Goal: Register for event/course

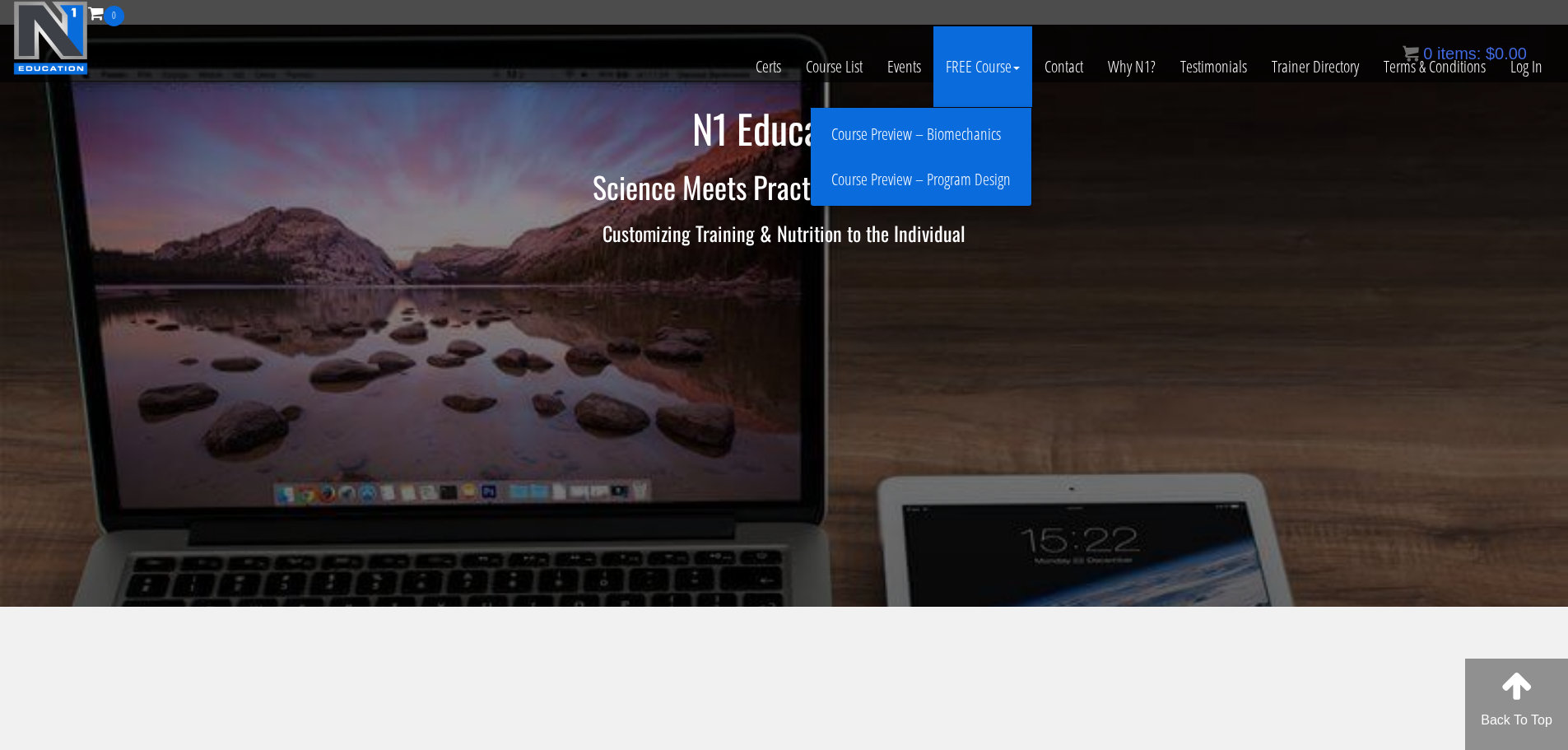
click at [950, 131] on link "Course Preview – Biomechanics" at bounding box center [921, 134] width 213 height 28
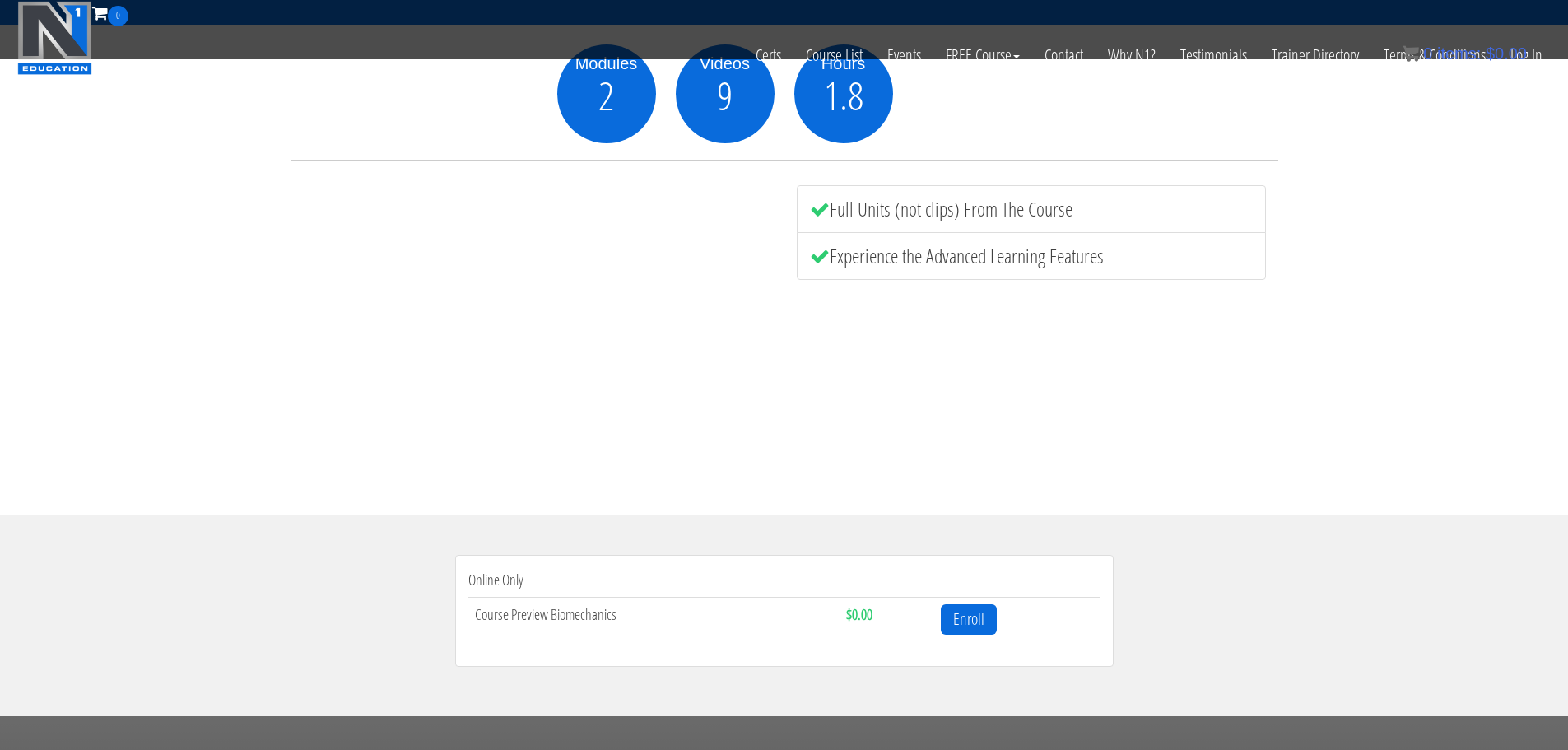
scroll to position [329, 0]
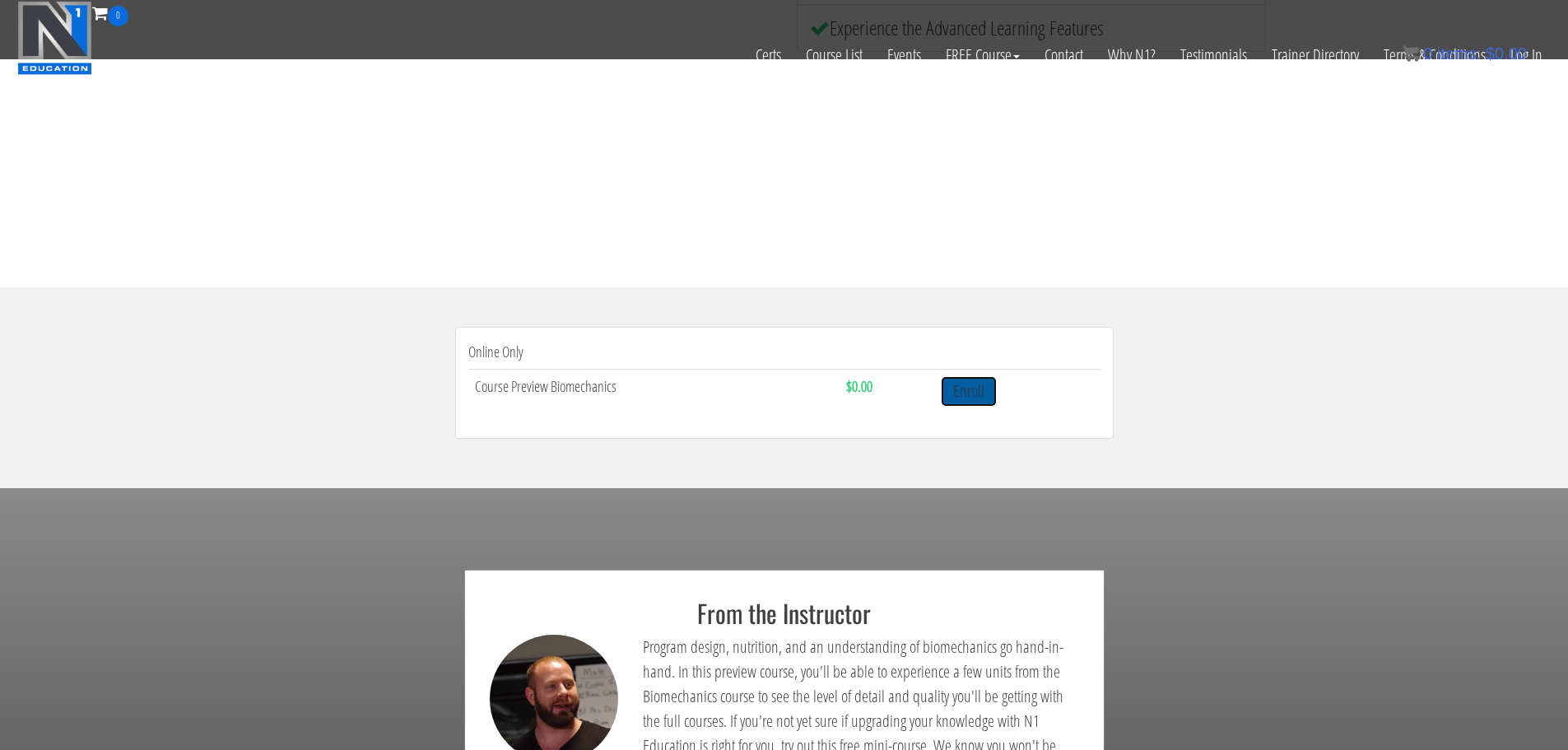
click at [981, 392] on link "Enroll" at bounding box center [968, 392] width 56 height 30
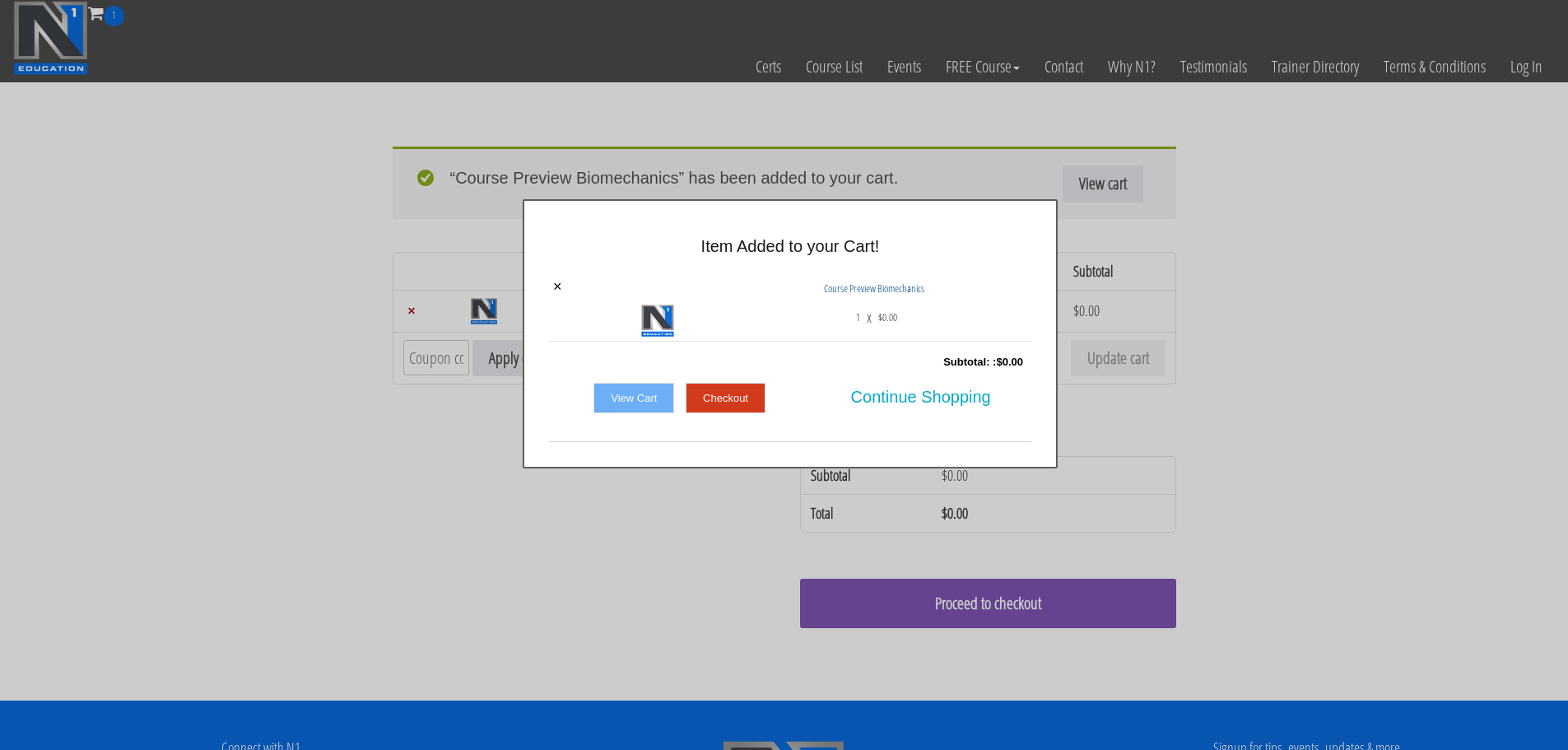
click at [735, 392] on link "Checkout" at bounding box center [725, 398] width 79 height 31
click at [1013, 600] on div at bounding box center [784, 375] width 1568 height 750
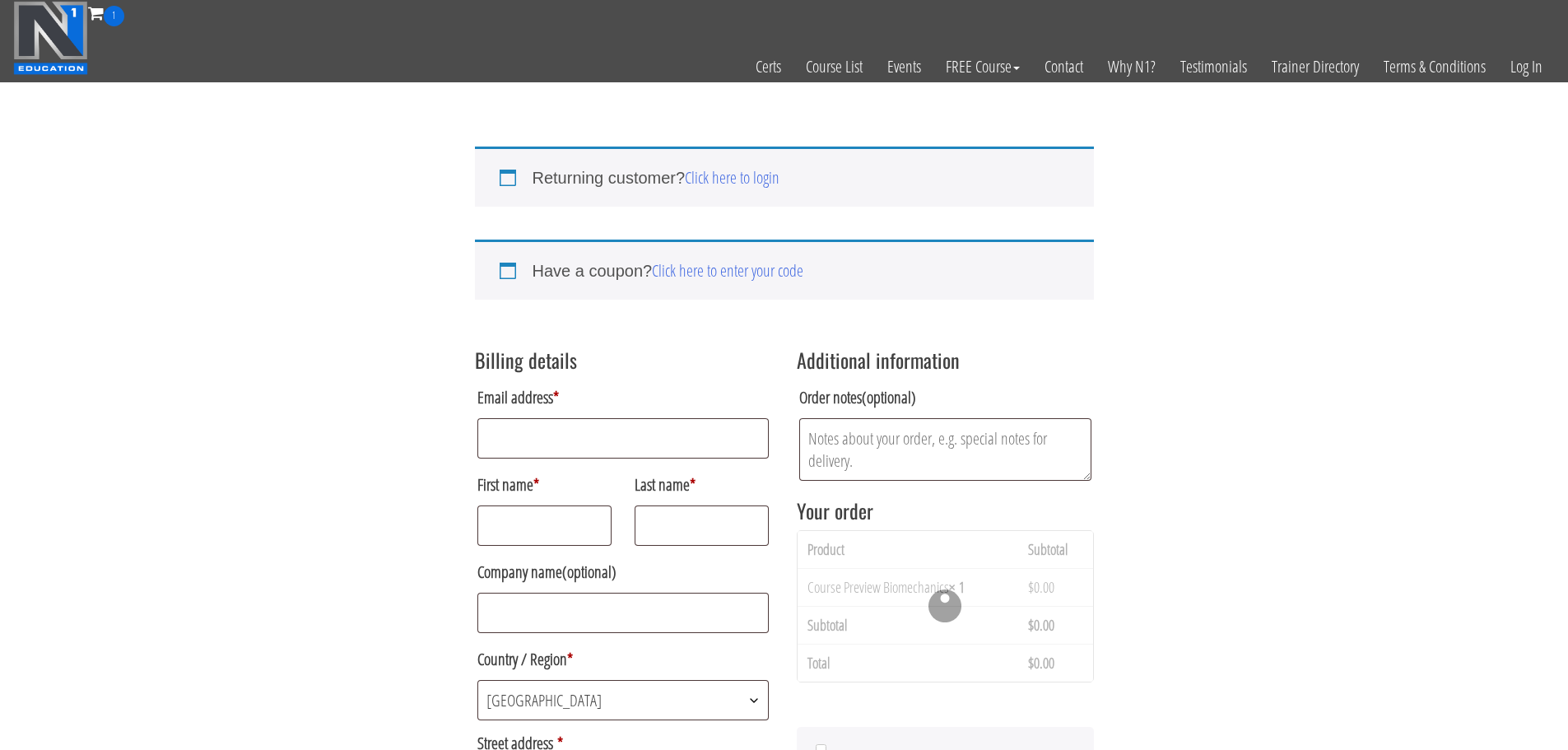
click at [592, 445] on input "Email address *" at bounding box center [623, 438] width 292 height 41
type input "vukasin9966@gmail.com"
type input "Vukasin"
type input "Stojanovic"
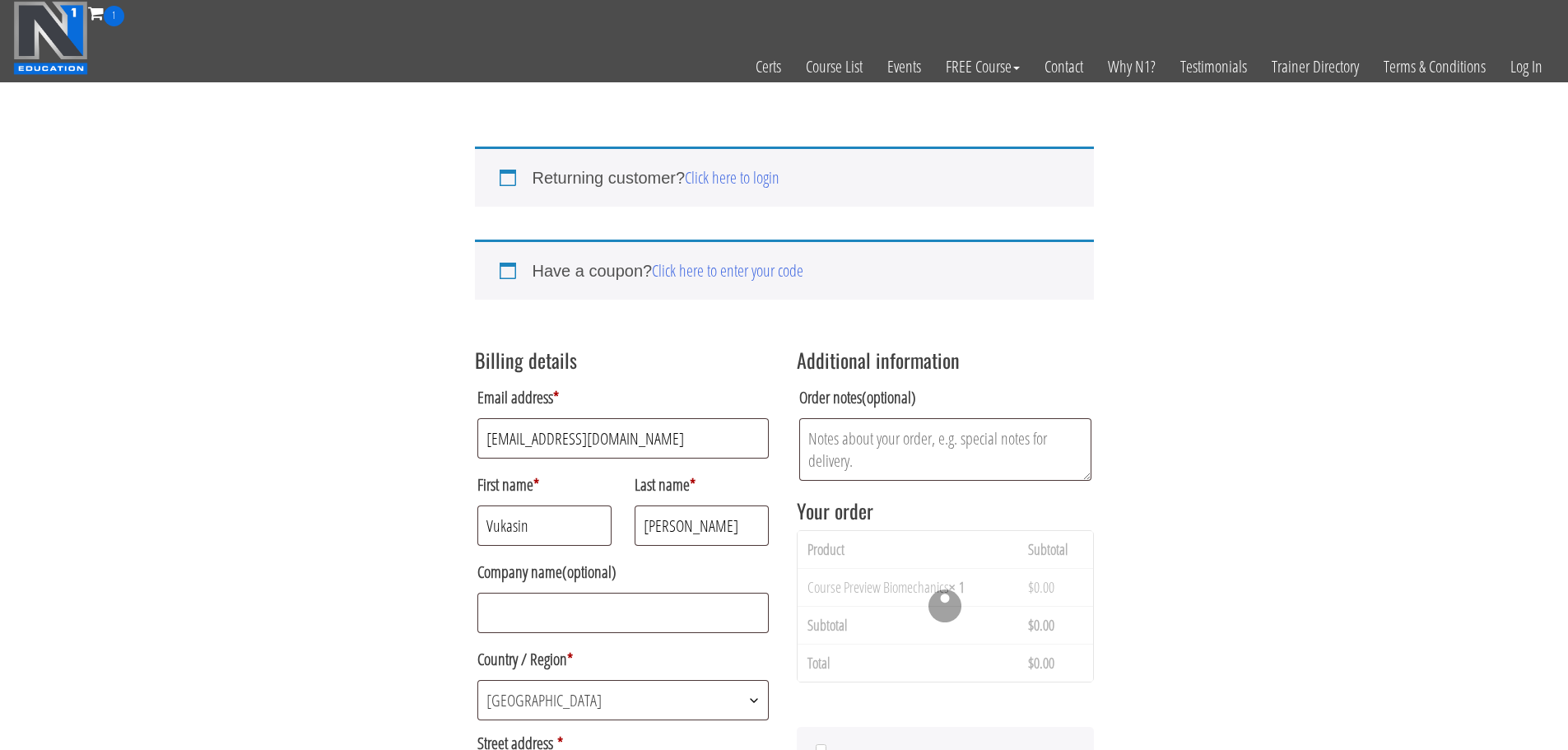
type input "Konjarnik 220"
type input "Beograd"
type input "11 000"
type input "+381695379527"
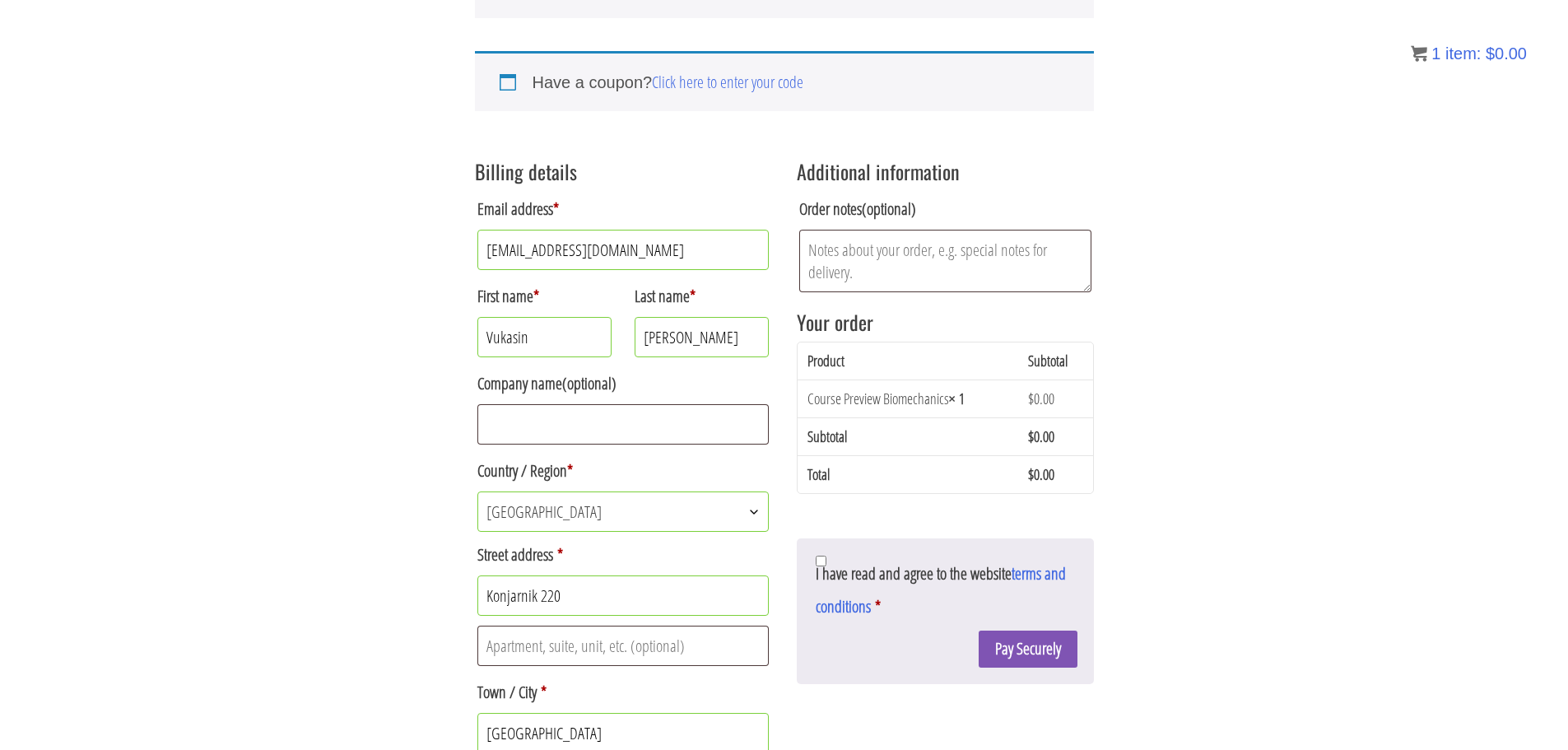
scroll to position [187, 0]
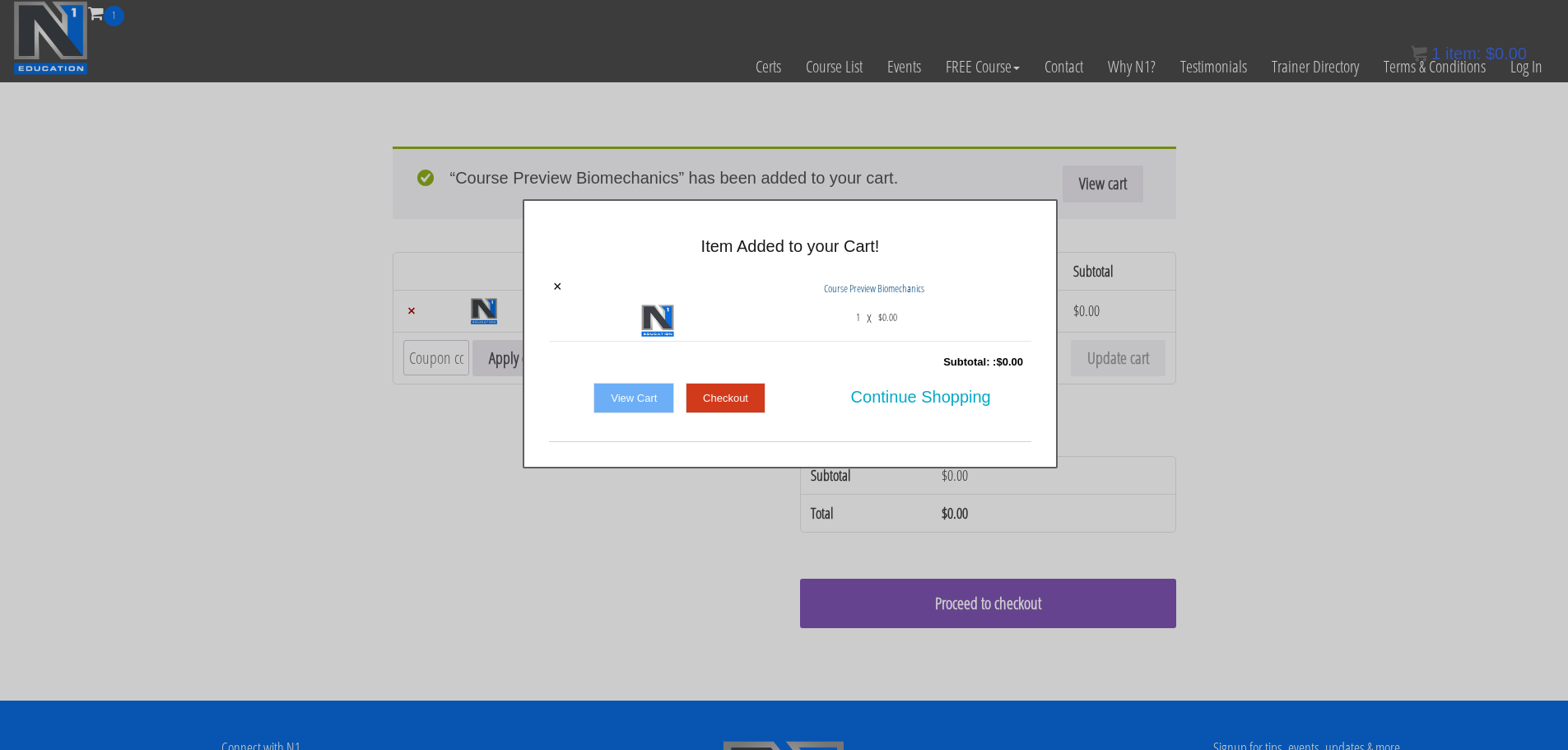
click at [821, 65] on div at bounding box center [784, 375] width 1568 height 750
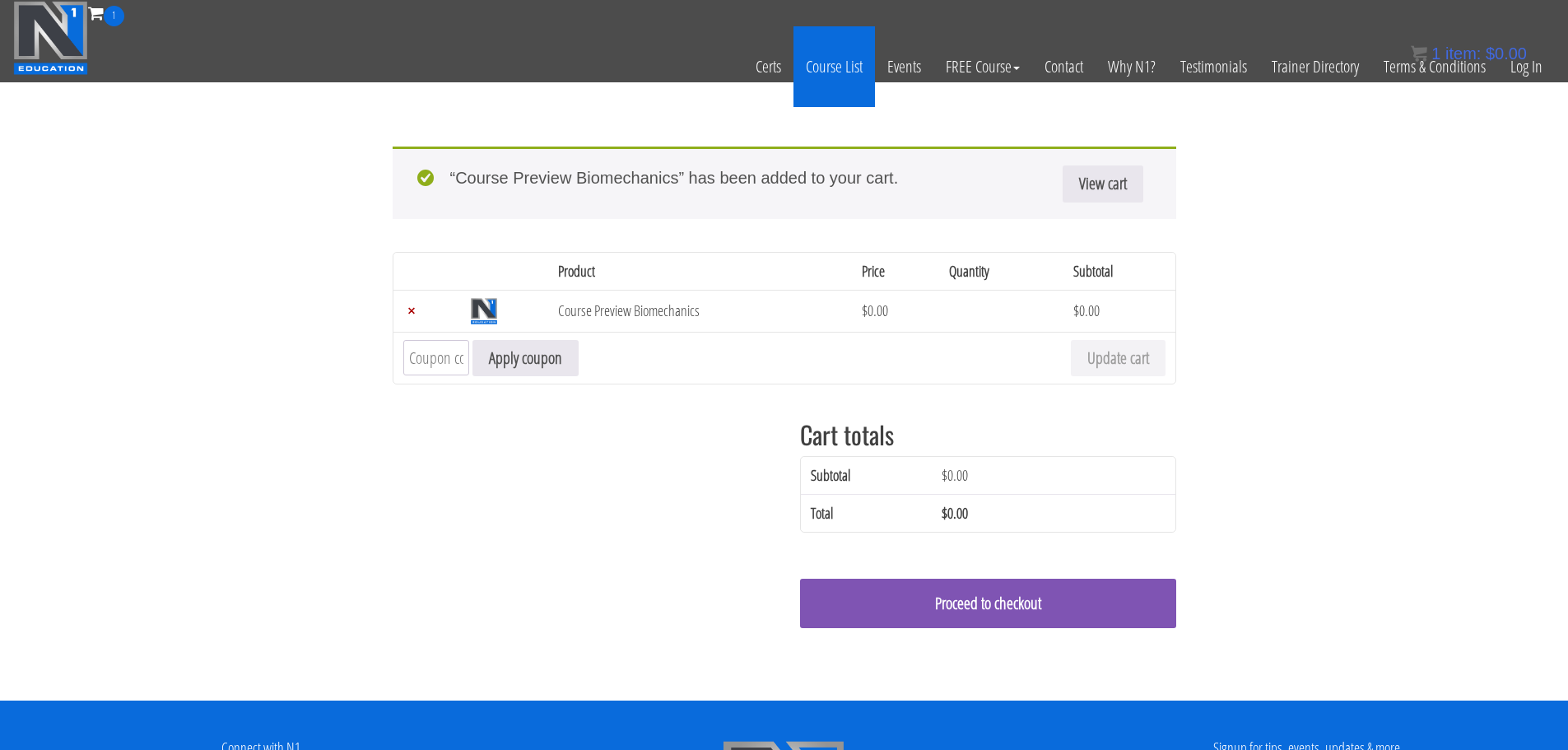
click at [828, 61] on link "Course List" at bounding box center [834, 66] width 81 height 80
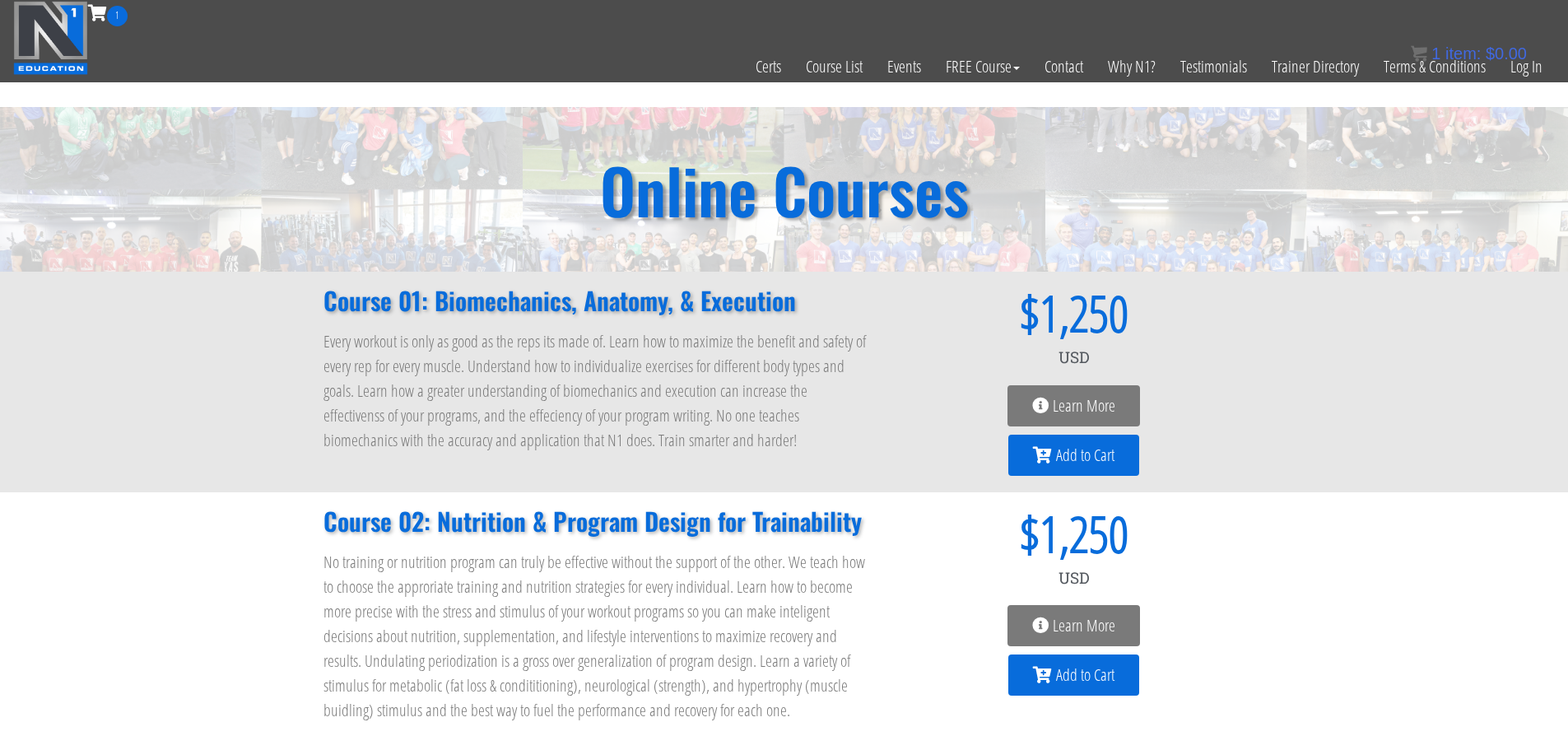
click at [1064, 403] on span "Learn More" at bounding box center [1084, 405] width 62 height 16
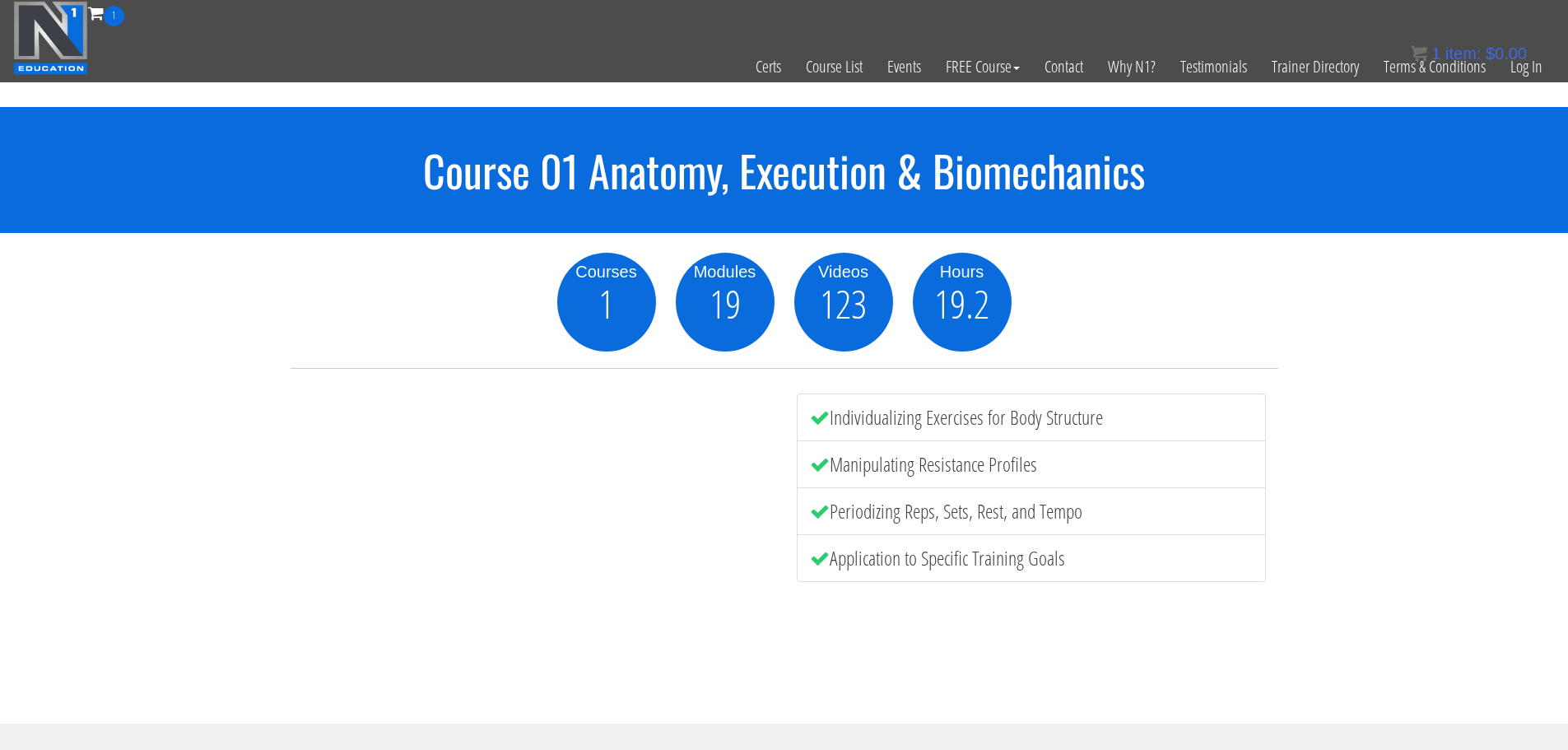
click at [328, 288] on div "Courses 1 Modules 19 Videos 123 Hours 19.2" at bounding box center [784, 302] width 987 height 98
